Goal: Book appointment/travel/reservation

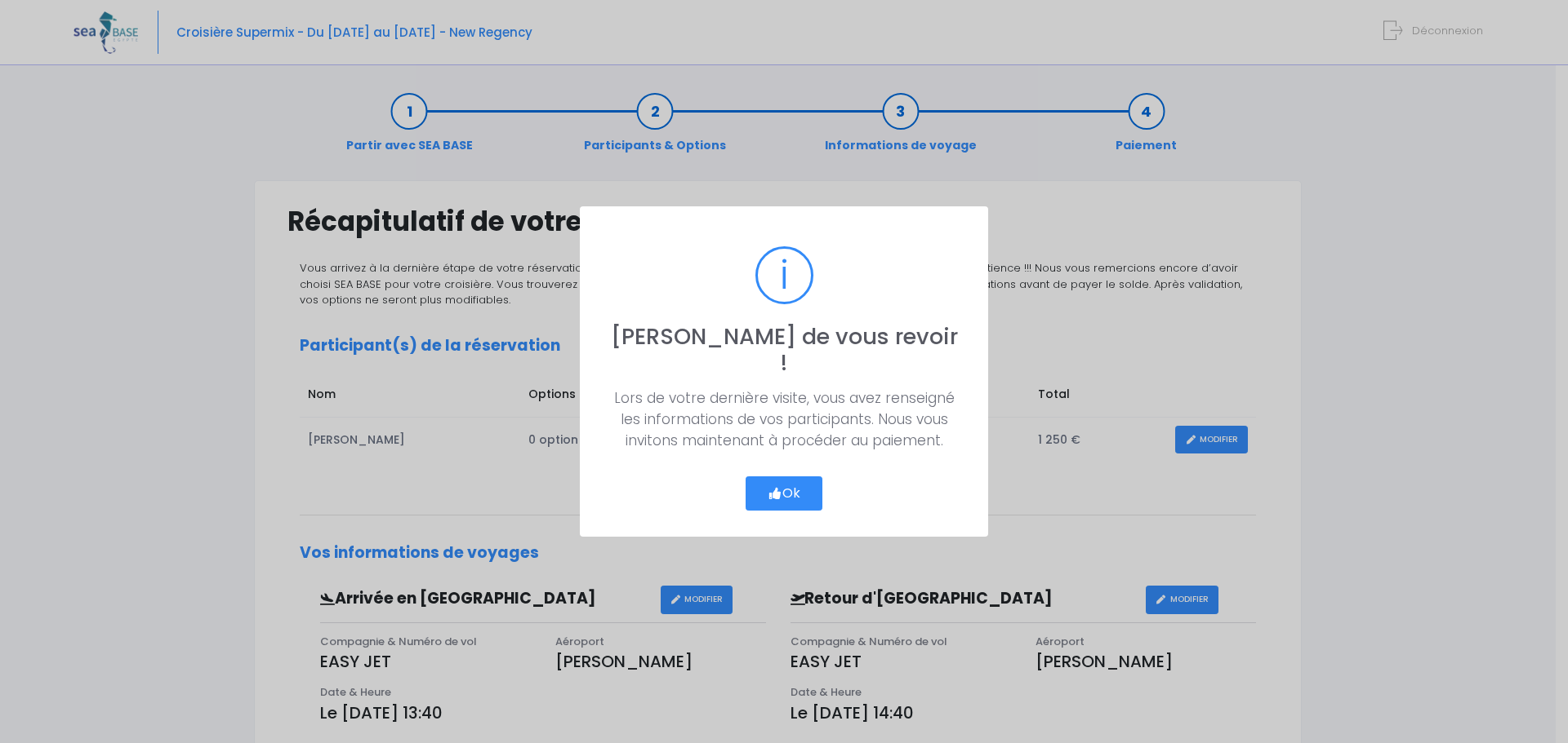
click at [778, 493] on icon "button" at bounding box center [774, 493] width 14 height 0
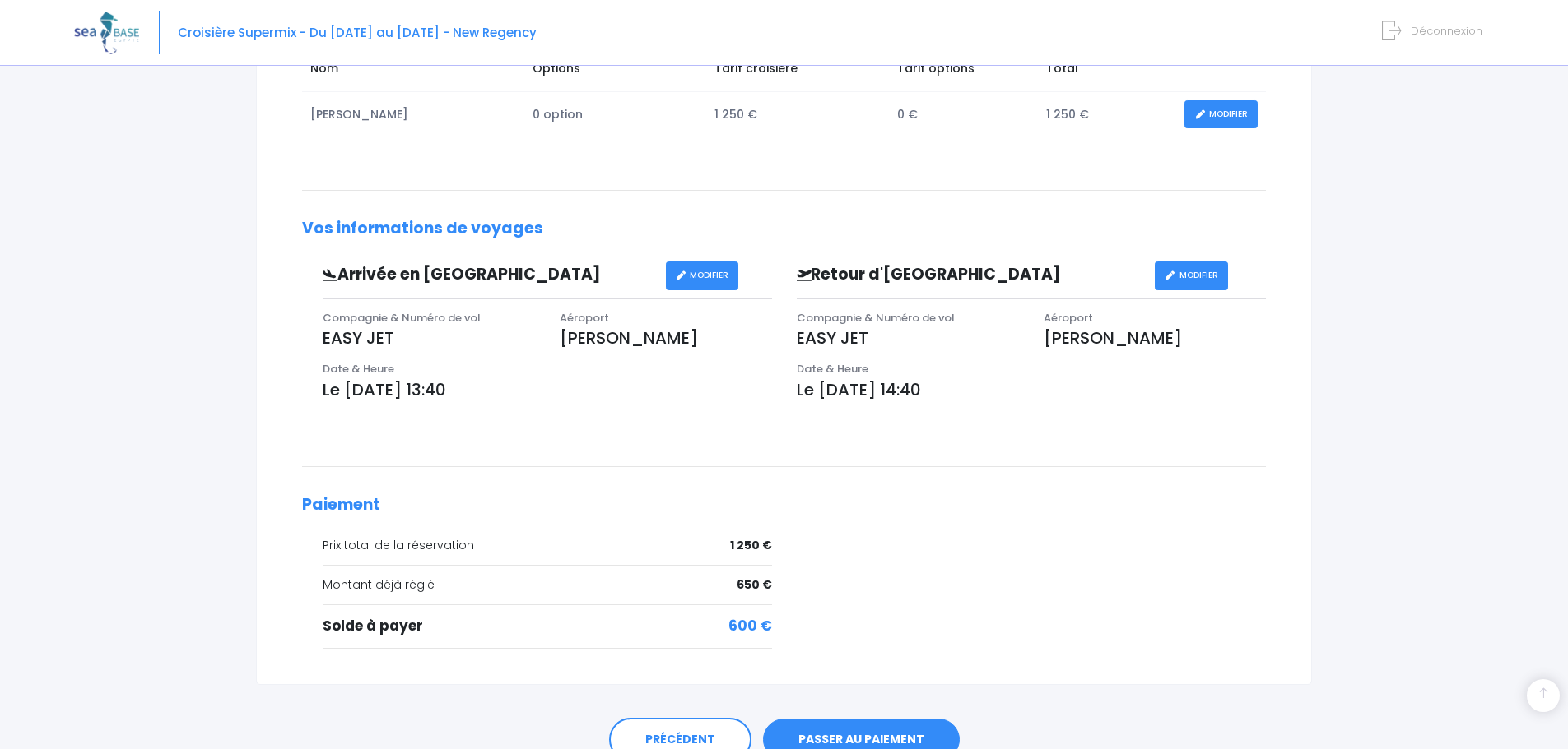
scroll to position [407, 0]
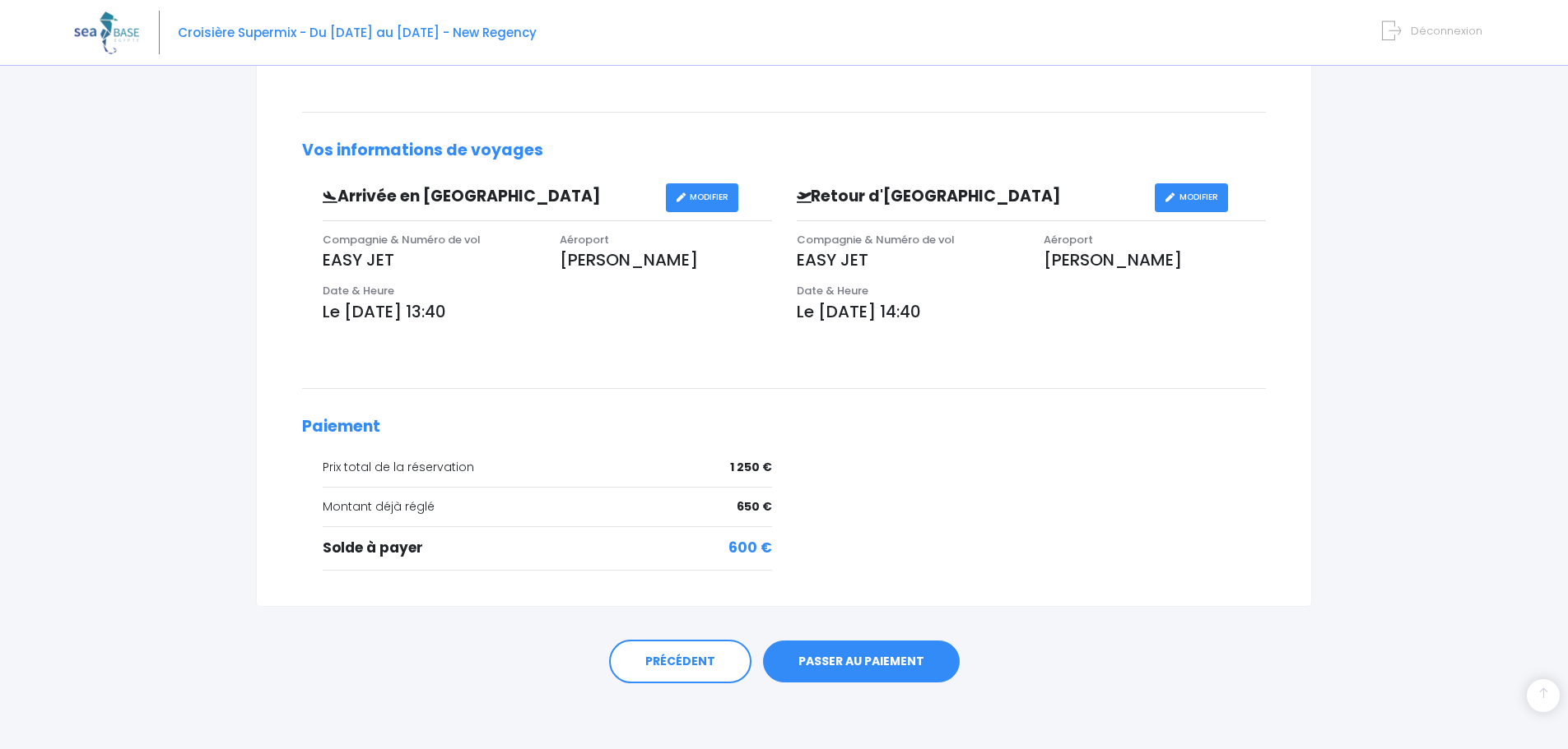
click at [875, 658] on link "PASSER AU PAIEMENT" at bounding box center [861, 662] width 197 height 43
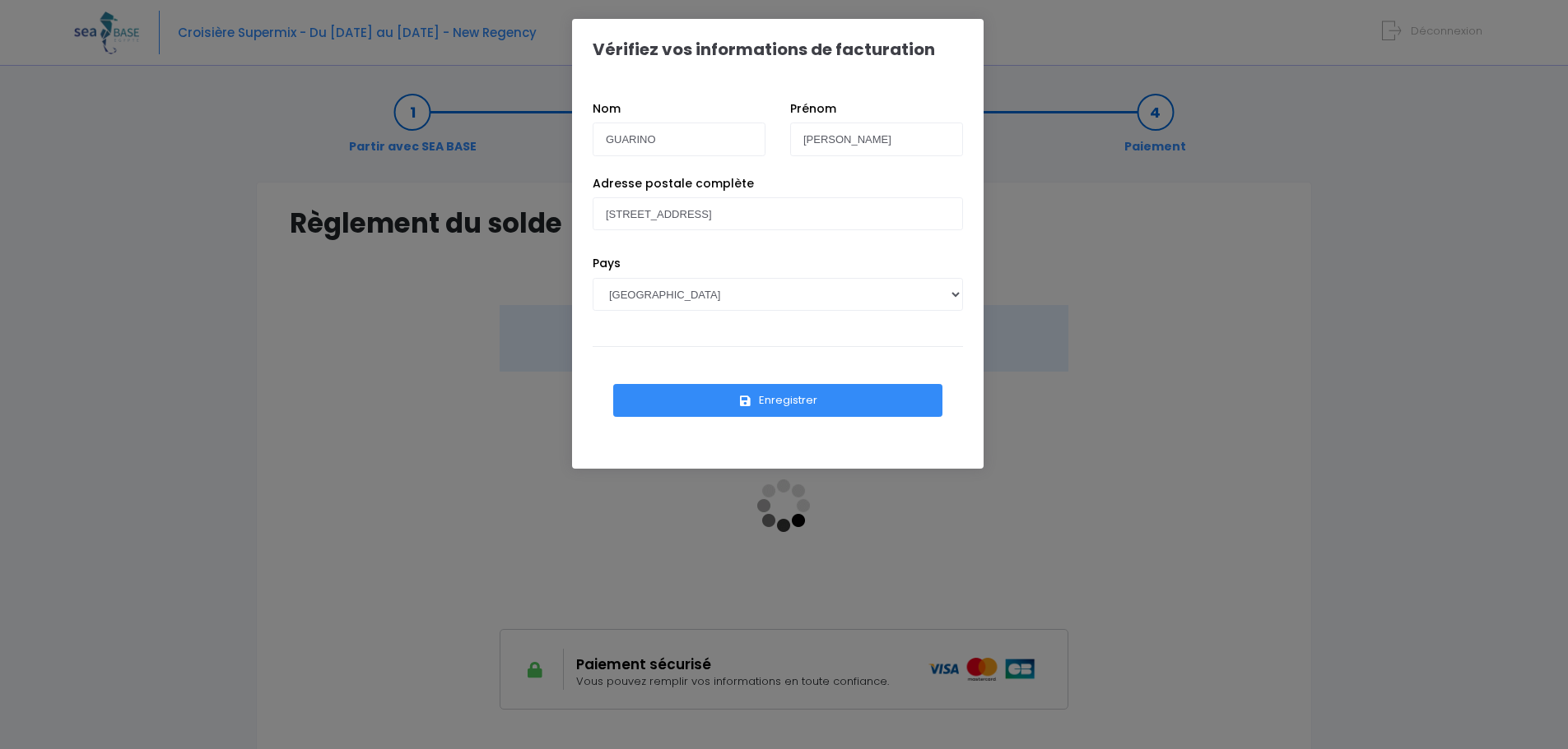
click at [854, 407] on button "Enregistrer" at bounding box center [777, 400] width 330 height 33
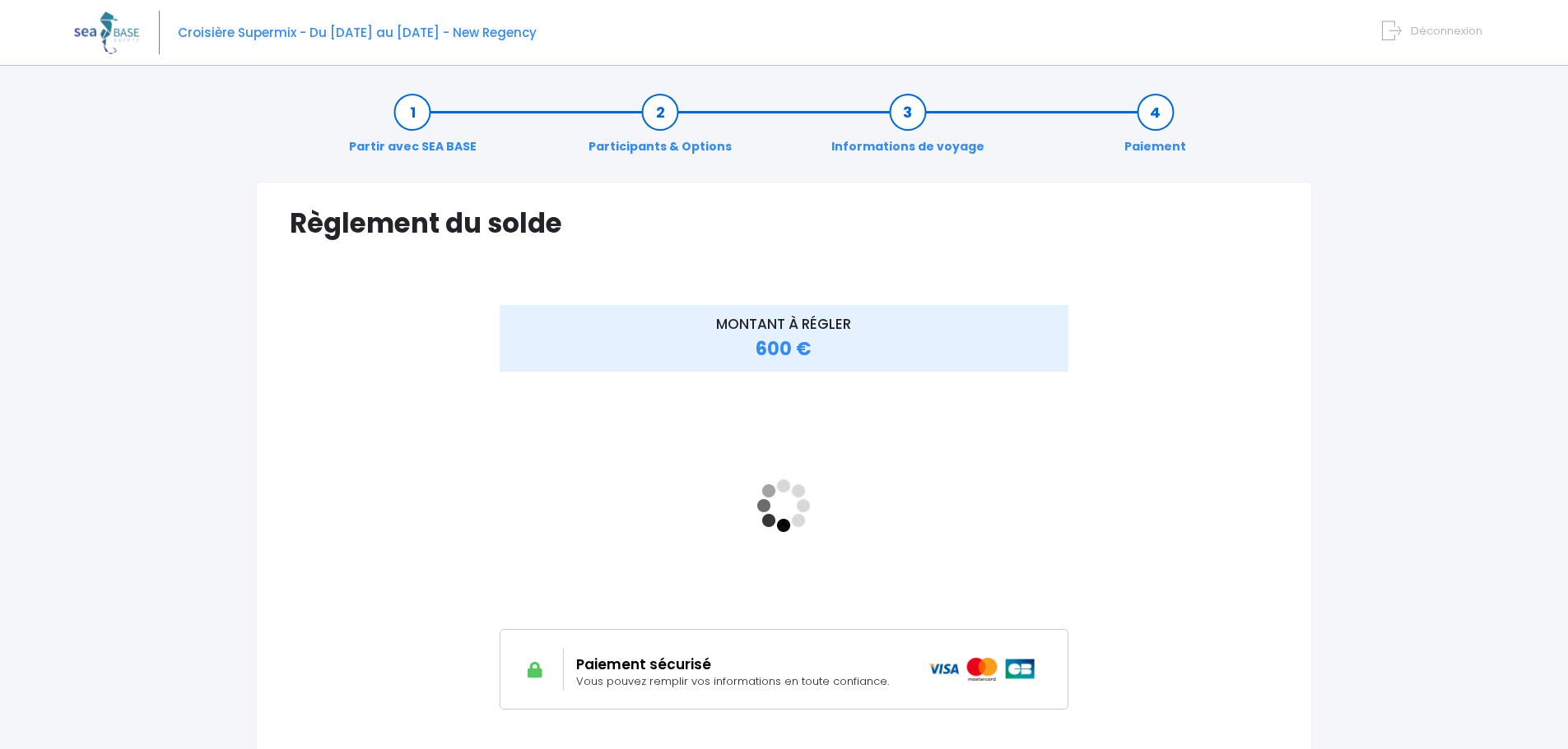
click at [660, 111] on link "Participants & Options" at bounding box center [660, 130] width 159 height 52
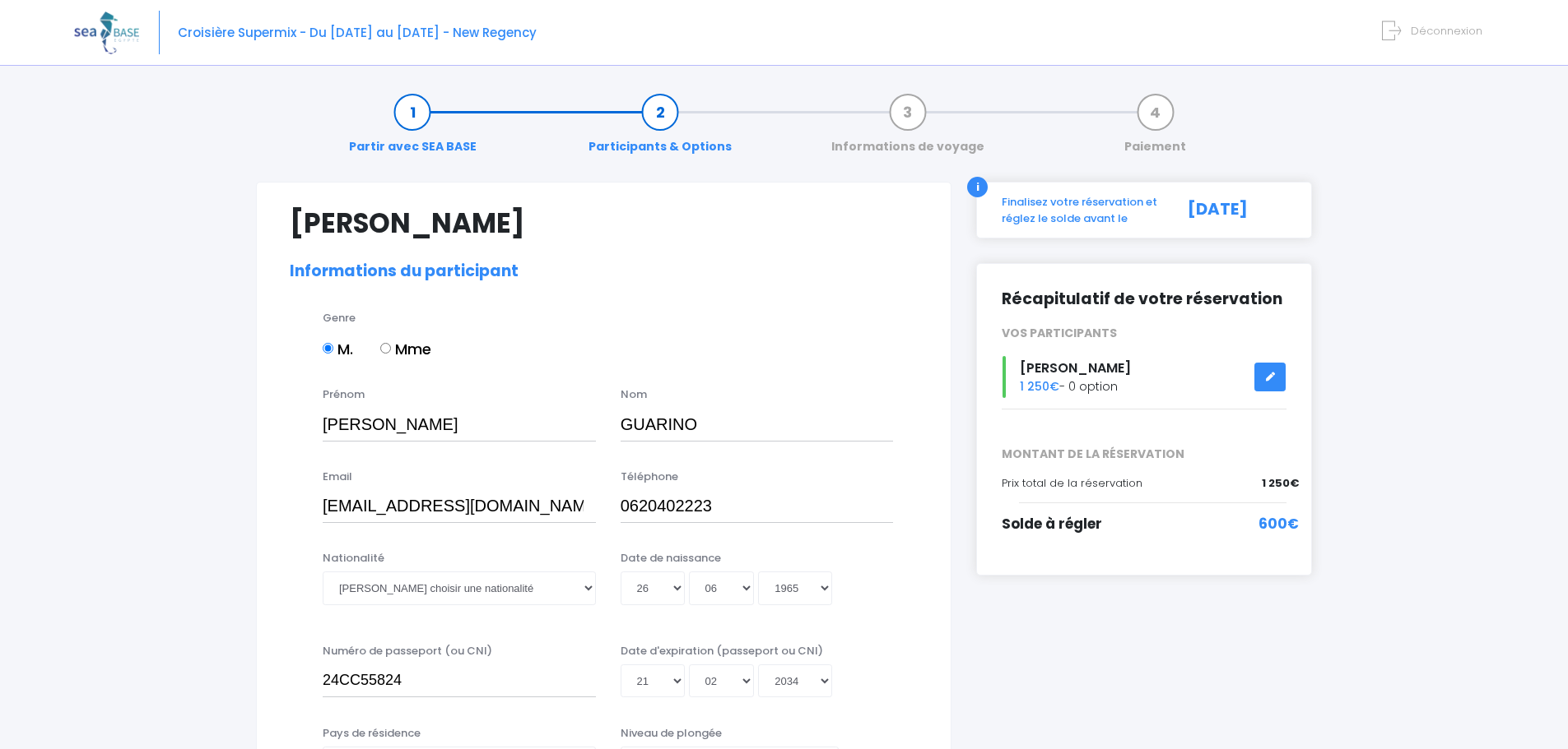
select select "MF1"
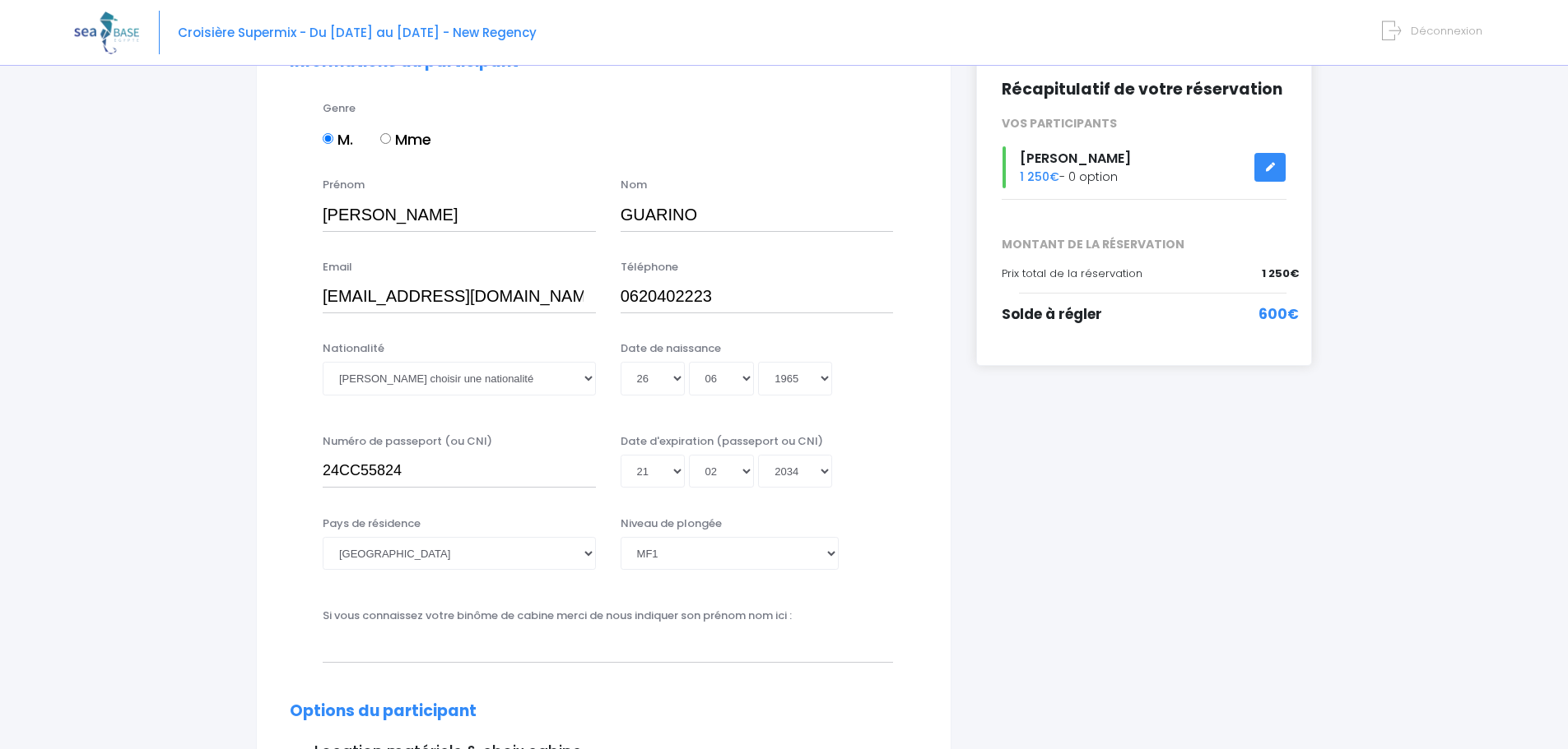
scroll to position [247, 0]
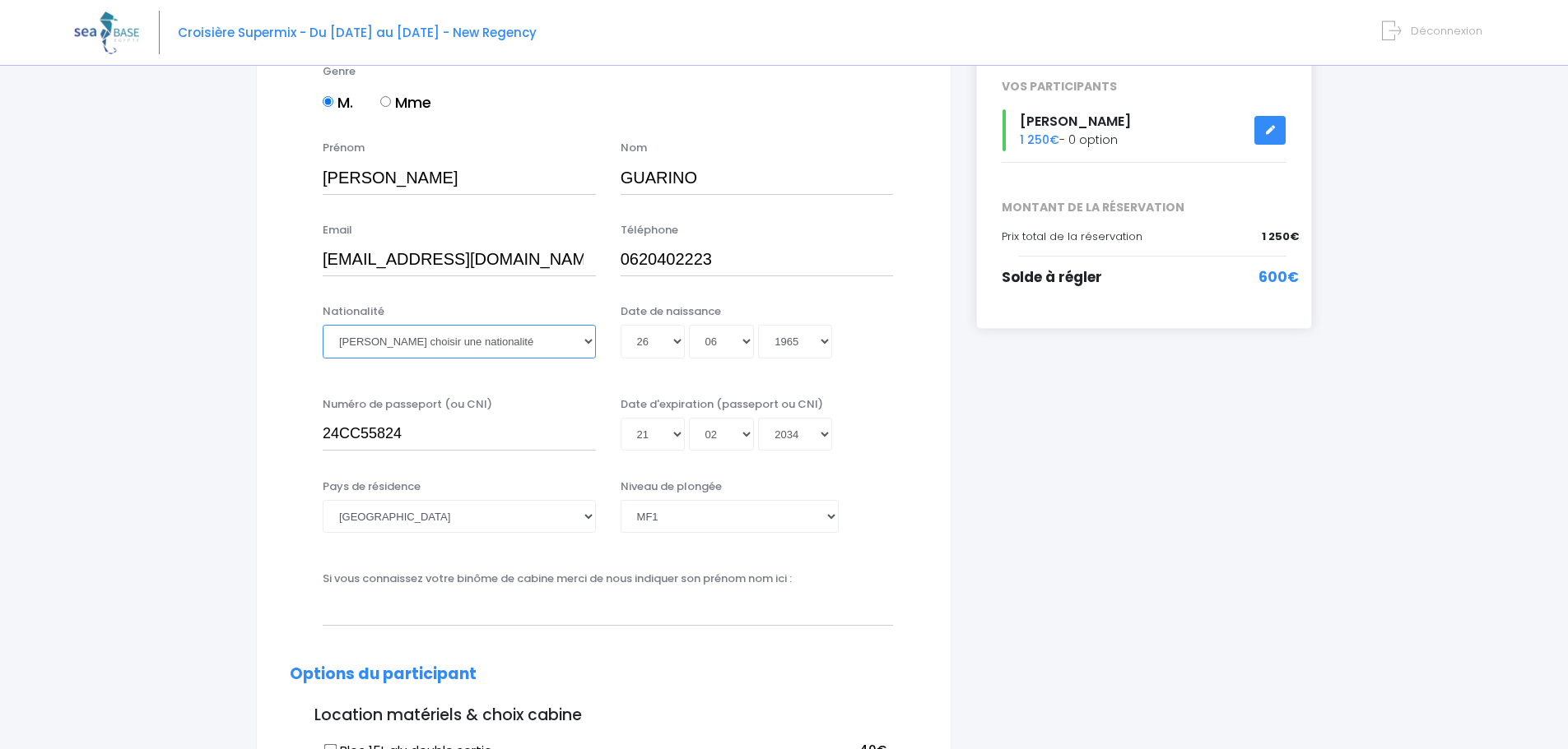
click at [585, 336] on select "Veuillez choisir une nationalité Afghane Albanaise Algerienne Allemande America…" at bounding box center [459, 341] width 273 height 33
select select "Française"
click at [323, 325] on select "Veuillez choisir une nationalité Afghane Albanaise Algerienne Allemande America…" at bounding box center [459, 341] width 273 height 33
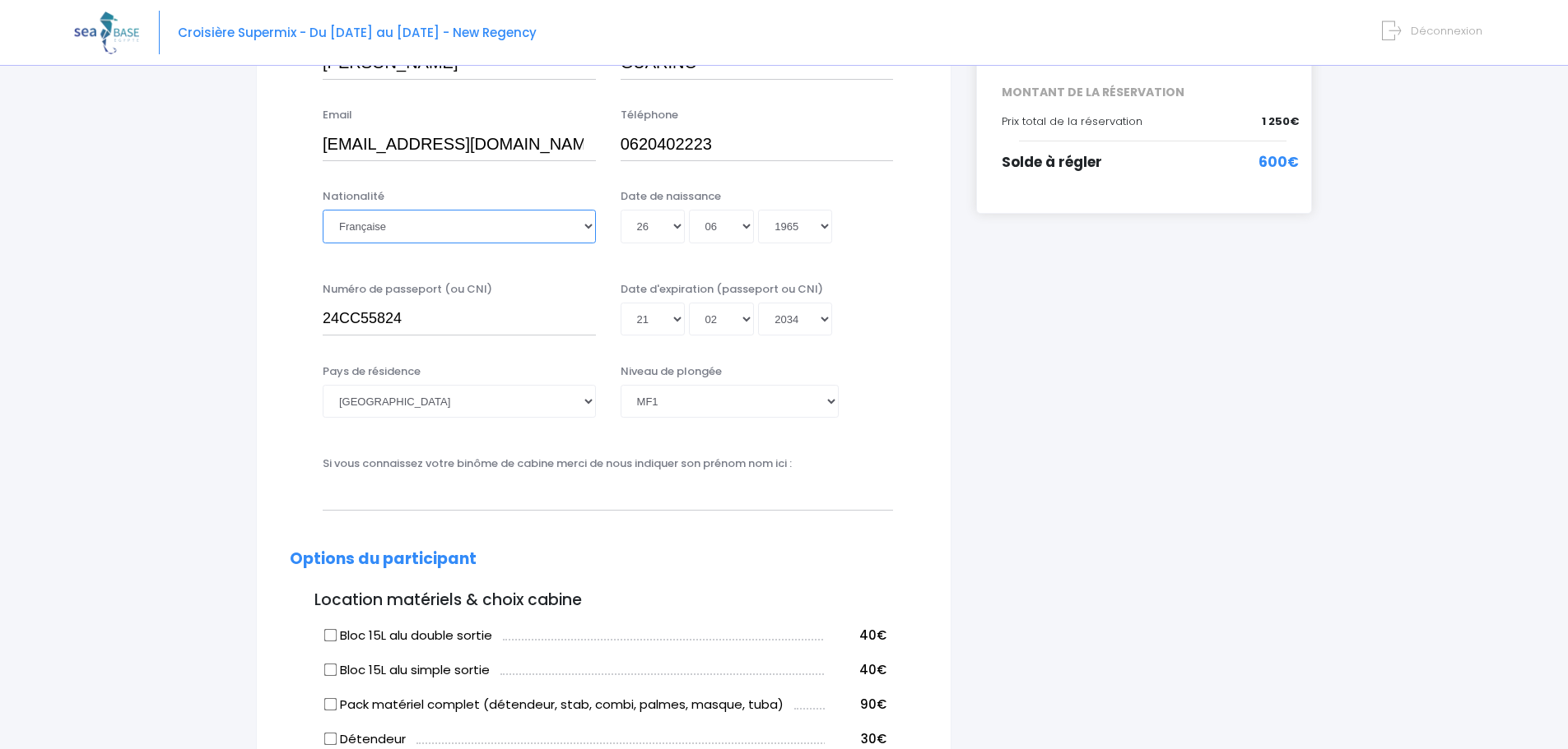
scroll to position [0, 0]
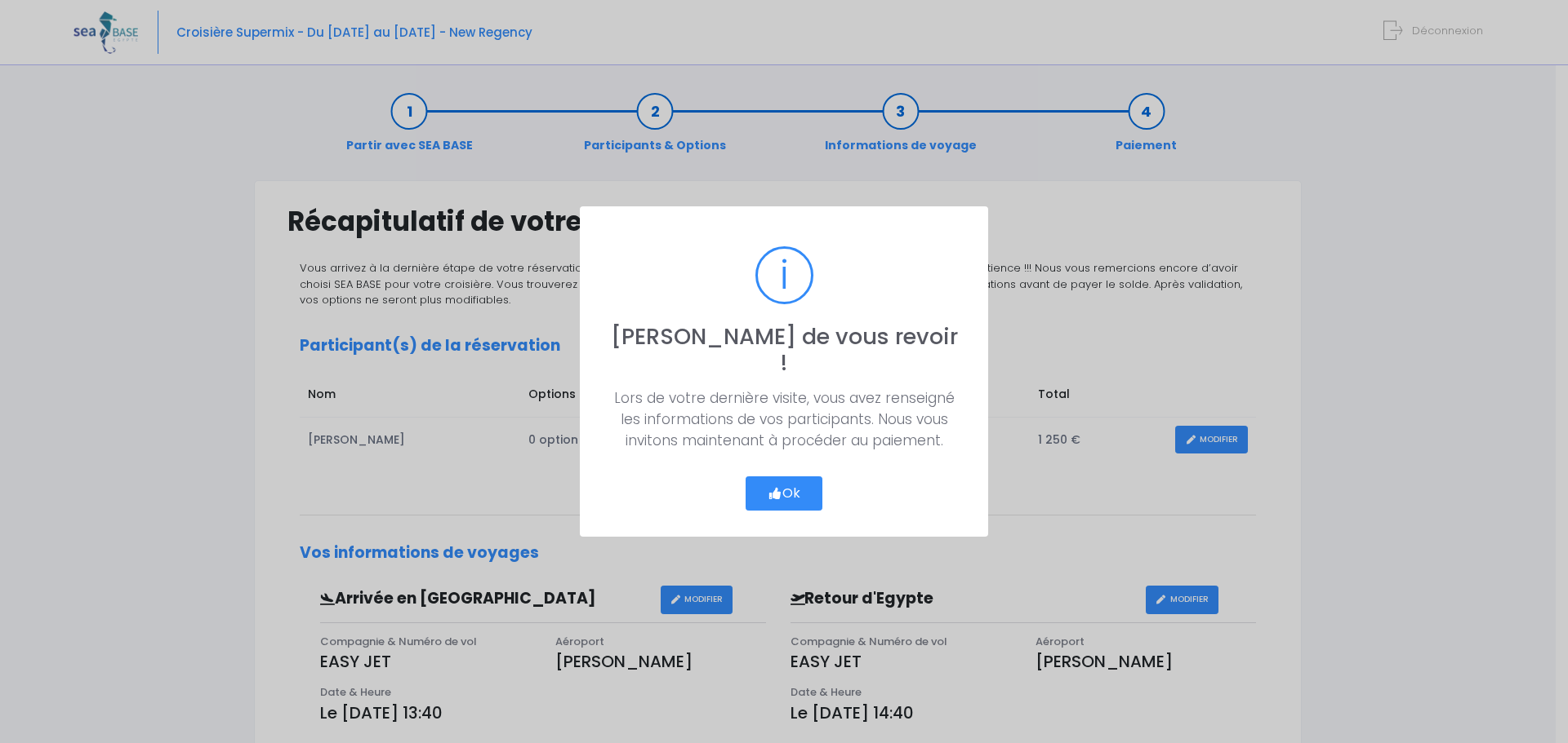
click at [806, 477] on button "Ok" at bounding box center [784, 493] width 77 height 34
click at [787, 477] on button "Ok" at bounding box center [784, 493] width 77 height 34
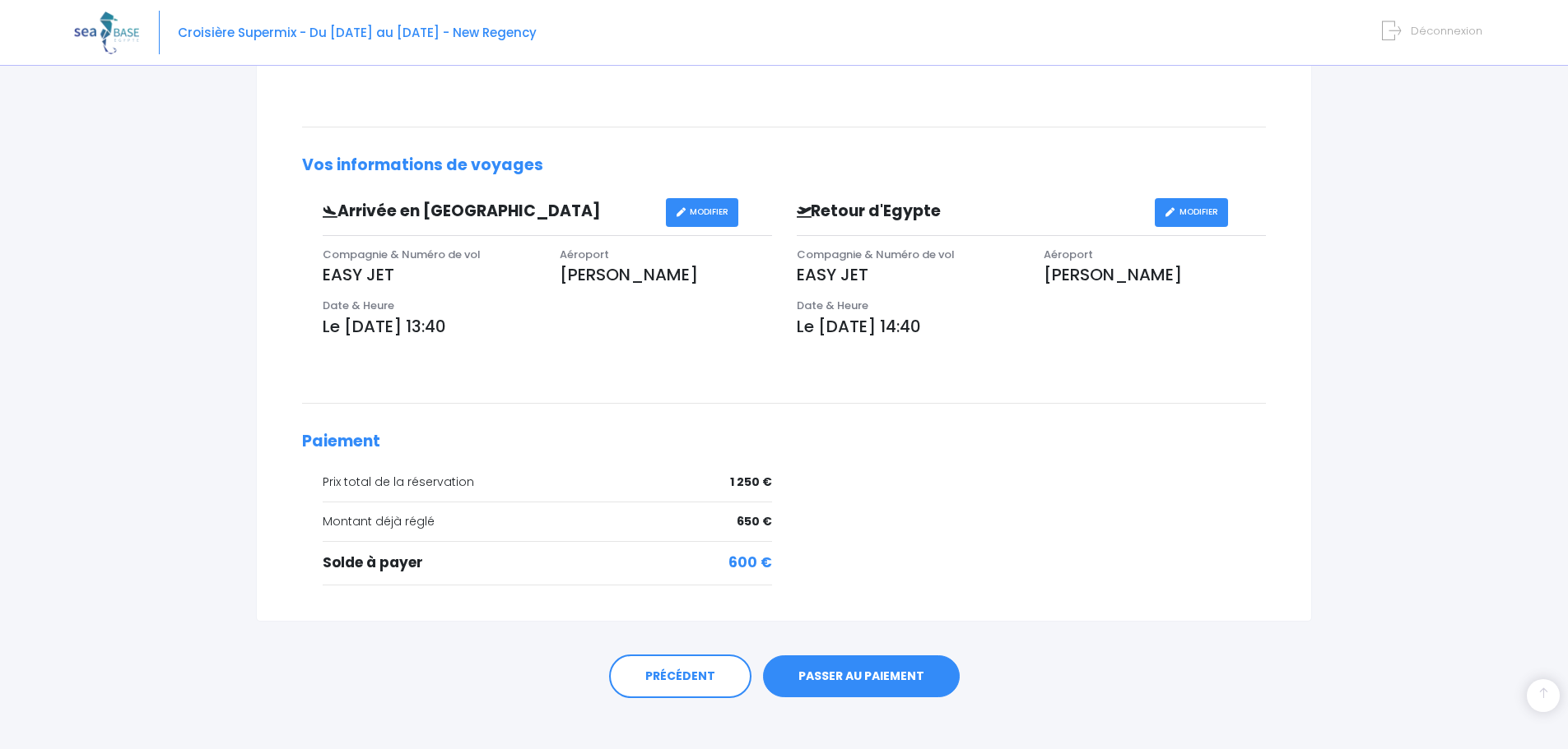
scroll to position [407, 0]
